Goal: Information Seeking & Learning: Learn about a topic

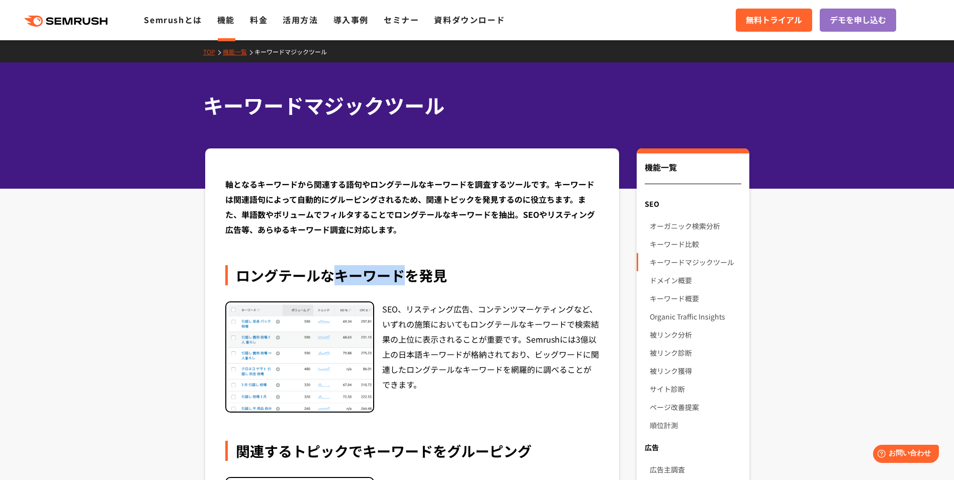
drag, startPoint x: 336, startPoint y: 273, endPoint x: 409, endPoint y: 276, distance: 73.4
click at [409, 276] on div "ロングテールなキーワードを発見" at bounding box center [412, 275] width 374 height 20
copy div "キーワード"
